Goal: Task Accomplishment & Management: Complete application form

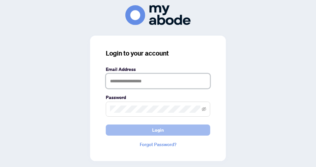
type input "**********"
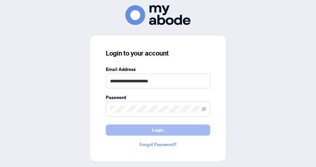
click at [164, 127] on button "Login" at bounding box center [158, 129] width 105 height 11
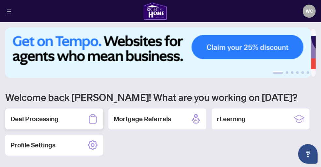
click at [72, 116] on div "Deal Processing" at bounding box center [54, 118] width 98 height 21
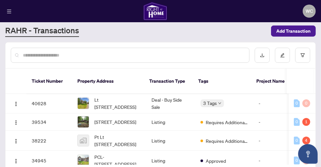
scroll to position [63, 0]
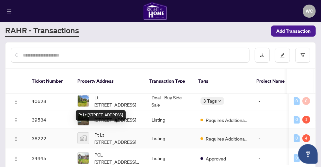
click at [118, 131] on span "Pt Lt [STREET_ADDRESS]" at bounding box center [117, 138] width 47 height 14
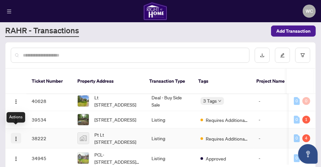
click at [15, 136] on img "button" at bounding box center [15, 138] width 5 height 5
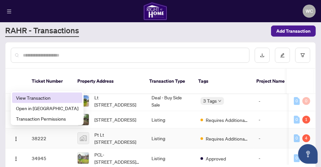
click at [36, 97] on span "View Transaction" at bounding box center [47, 97] width 62 height 7
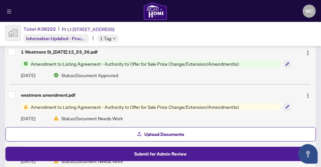
scroll to position [87, 0]
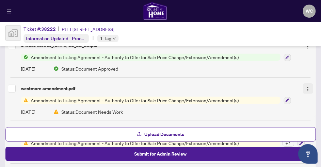
click at [306, 90] on img "button" at bounding box center [308, 89] width 5 height 5
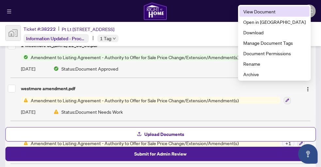
click at [283, 10] on span "View Document" at bounding box center [274, 11] width 62 height 7
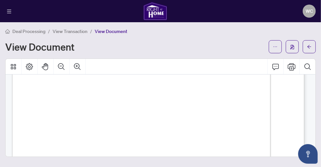
scroll to position [63, 0]
click at [294, 47] on img "button" at bounding box center [292, 47] width 4 height 5
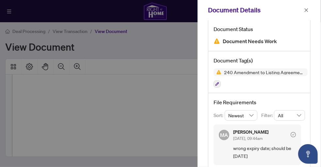
scroll to position [31, 0]
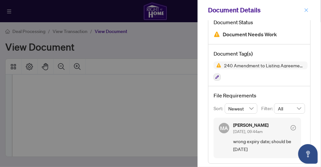
click at [307, 8] on icon "close" at bounding box center [306, 10] width 5 height 5
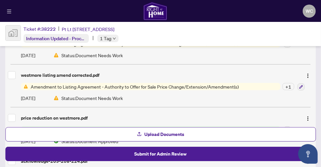
scroll to position [148, 0]
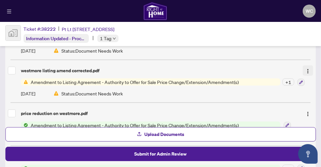
click at [306, 69] on img "button" at bounding box center [308, 71] width 5 height 5
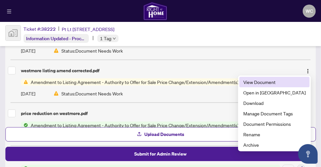
click at [281, 84] on span "View Document" at bounding box center [274, 81] width 62 height 7
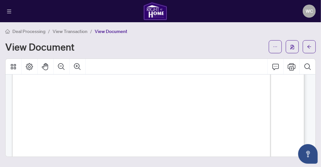
scroll to position [79, 0]
click at [293, 47] on img "button" at bounding box center [292, 47] width 4 height 5
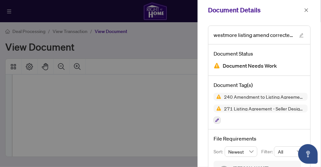
scroll to position [85, 0]
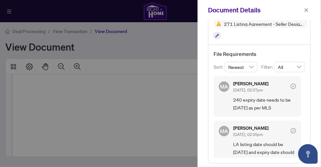
drag, startPoint x: 304, startPoint y: 117, endPoint x: 303, endPoint y: 124, distance: 6.9
click at [303, 124] on div "File Requirements Sort: Newest Filter: All MA Maryam Arman Jul/08/2025, 02:07pm…" at bounding box center [259, 104] width 102 height 118
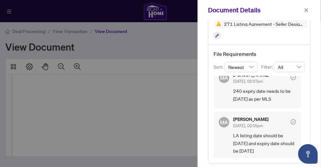
scroll to position [10, 0]
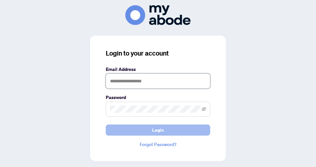
type input "**********"
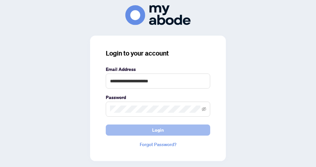
click at [157, 130] on span "Login" at bounding box center [158, 130] width 12 height 10
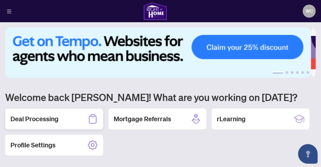
click at [58, 119] on h2 "Deal Processing" at bounding box center [34, 118] width 48 height 9
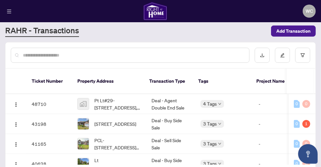
scroll to position [60, 0]
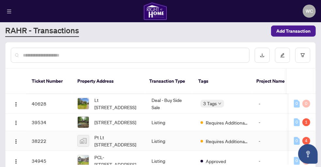
click at [37, 137] on td "38222" at bounding box center [49, 141] width 46 height 20
click at [16, 139] on img "button" at bounding box center [15, 141] width 5 height 5
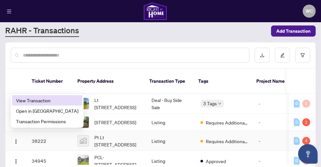
click at [36, 102] on span "View Transaction" at bounding box center [47, 100] width 62 height 7
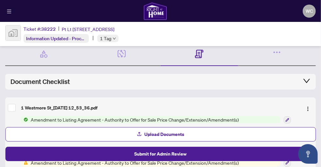
scroll to position [26, 0]
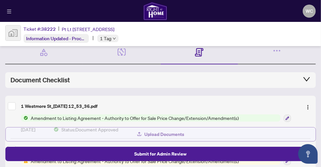
click at [154, 134] on span "Upload Documents" at bounding box center [165, 134] width 40 height 10
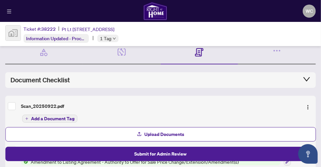
click at [64, 119] on span "Add a Document Tag" at bounding box center [52, 118] width 43 height 5
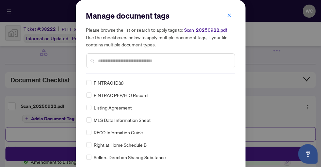
click at [98, 61] on input "text" at bounding box center [163, 60] width 131 height 7
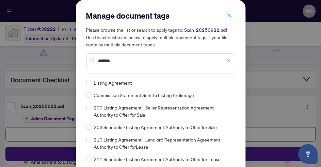
type input "*******"
click at [233, 146] on div "Manage document tags Please browse the list or search to apply tags to: Scan_20…" at bounding box center [161, 98] width 170 height 196
click at [242, 145] on div "Manage document tags Please browse the list or search to apply tags to: Scan_20…" at bounding box center [161, 98] width 170 height 196
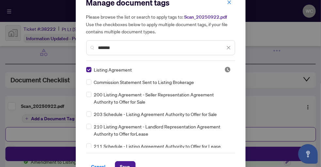
scroll to position [27, 0]
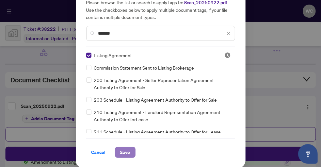
click at [116, 151] on button "Save" at bounding box center [125, 152] width 21 height 11
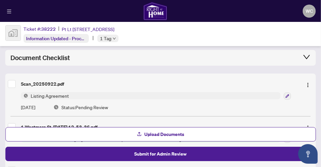
scroll to position [52, 0]
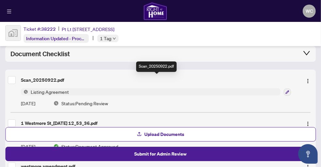
click at [54, 81] on div "Scan_20250922.pdf" at bounding box center [159, 79] width 277 height 7
click at [57, 82] on div "Scan_20250922.pdf" at bounding box center [159, 79] width 277 height 7
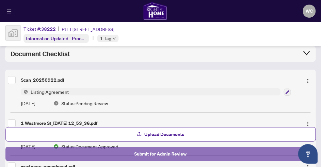
click at [153, 157] on span "Submit for Admin Review" at bounding box center [161, 154] width 52 height 10
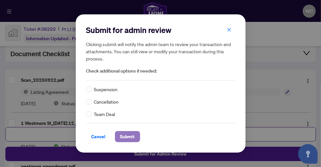
click at [127, 139] on span "Submit" at bounding box center [127, 136] width 15 height 10
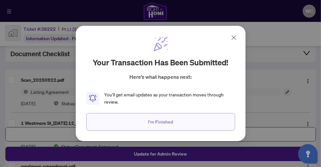
click at [160, 123] on span "I'm Finished" at bounding box center [160, 122] width 25 height 10
